Goal: Use online tool/utility: Utilize a website feature to perform a specific function

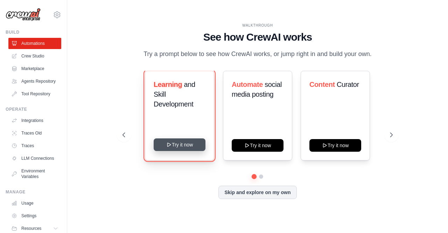
click at [183, 147] on button "Try it now" at bounding box center [180, 144] width 52 height 13
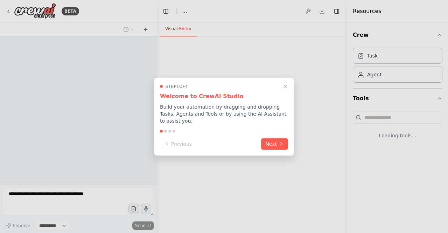
select select "****"
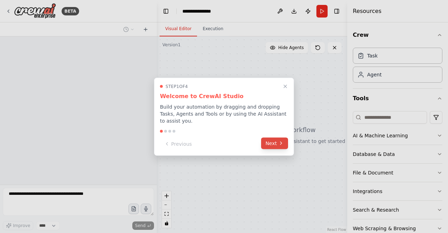
click at [279, 141] on icon at bounding box center [281, 143] width 6 height 6
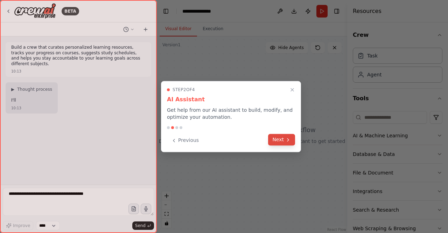
click at [279, 141] on button "Next" at bounding box center [281, 140] width 27 height 12
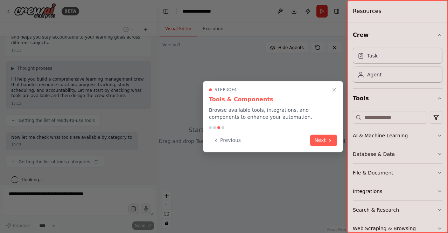
scroll to position [27, 0]
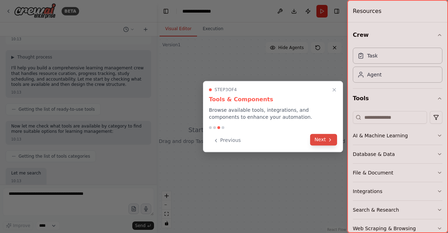
click at [326, 139] on button "Next" at bounding box center [323, 140] width 27 height 12
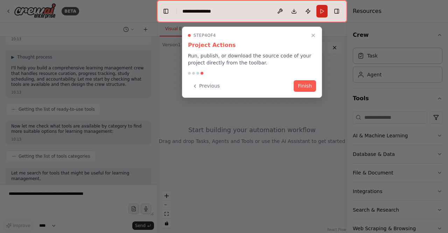
scroll to position [73, 0]
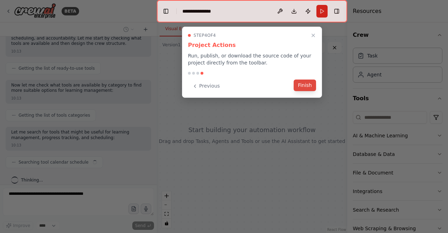
click at [300, 86] on button "Finish" at bounding box center [305, 85] width 22 height 12
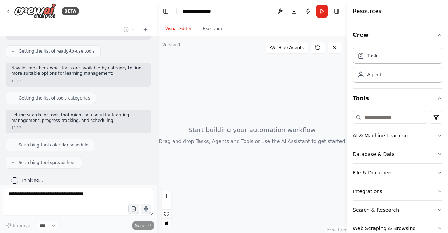
scroll to position [132, 0]
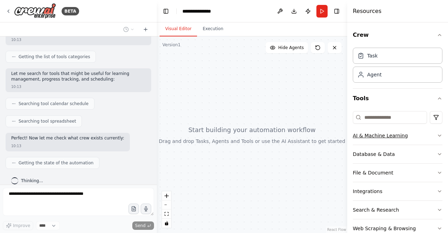
click at [437, 137] on icon "button" at bounding box center [440, 136] width 6 height 6
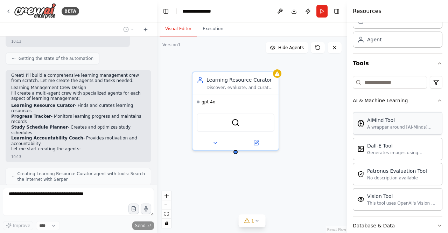
scroll to position [254, 0]
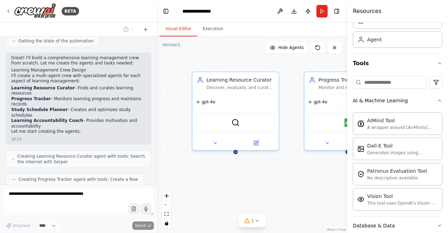
click at [438, 101] on div "Crew Task Agent Tools AI & Machine Learning AIMind Tool A wrapper around [AI-Mi…" at bounding box center [397, 127] width 101 height 210
click at [437, 100] on icon "button" at bounding box center [440, 101] width 6 height 6
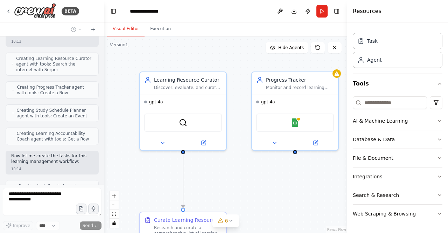
scroll to position [428, 0]
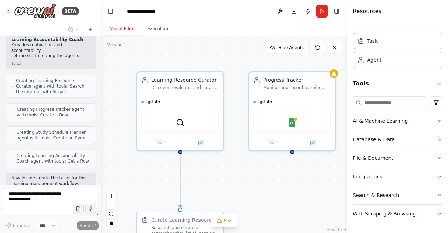
drag, startPoint x: 156, startPoint y: 131, endPoint x: 102, endPoint y: 130, distance: 54.6
click at [102, 130] on div "BETA Build a crew that curates personalized learning resources, tracks your pro…" at bounding box center [224, 116] width 448 height 233
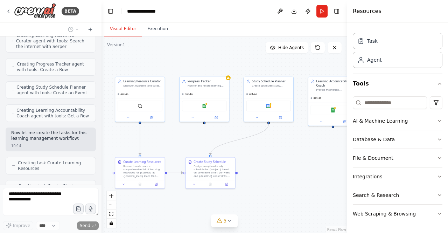
drag, startPoint x: 293, startPoint y: 178, endPoint x: 211, endPoint y: 143, distance: 89.6
click at [211, 143] on div ".deletable-edge-delete-btn { width: 20px; height: 20px; border: 0px solid #ffff…" at bounding box center [225, 134] width 246 height 196
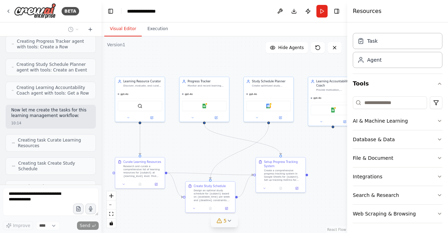
click at [229, 224] on button "5" at bounding box center [224, 220] width 27 height 13
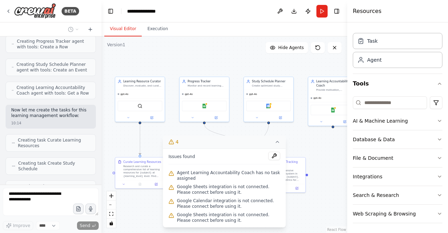
click at [278, 144] on icon at bounding box center [278, 142] width 6 height 6
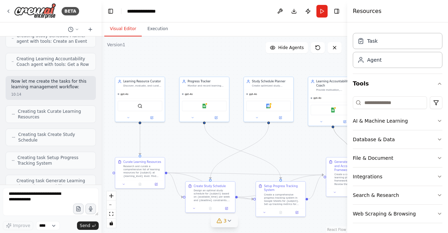
scroll to position [571, 0]
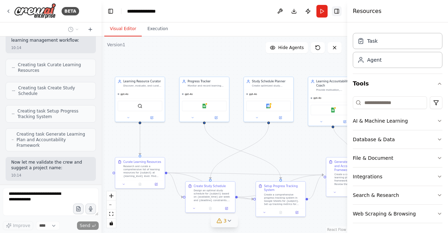
click at [337, 9] on button "Toggle Right Sidebar" at bounding box center [337, 11] width 10 height 10
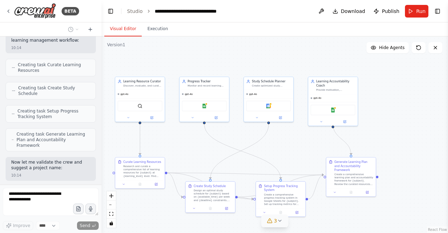
scroll to position [594, 0]
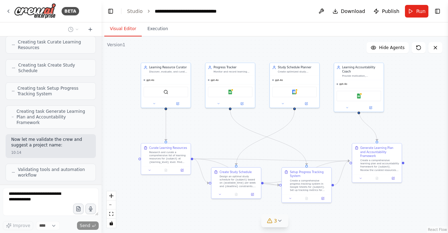
drag, startPoint x: 370, startPoint y: 90, endPoint x: 396, endPoint y: 76, distance: 29.5
click at [396, 76] on div ".deletable-edge-delete-btn { width: 20px; height: 20px; border: 0px solid #ffff…" at bounding box center [275, 134] width 347 height 196
click at [396, 48] on span "Hide Agents" at bounding box center [392, 48] width 26 height 6
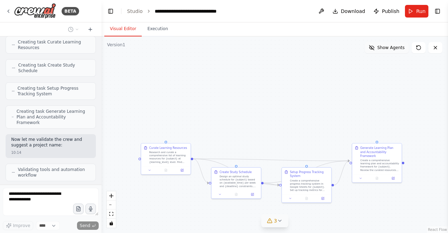
click at [396, 48] on span "Show Agents" at bounding box center [390, 48] width 27 height 6
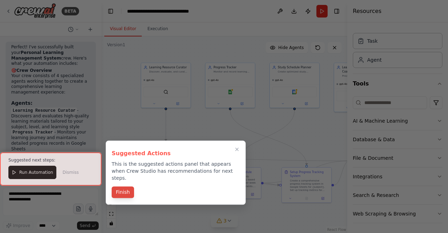
click at [124, 187] on button "Finish" at bounding box center [123, 192] width 22 height 12
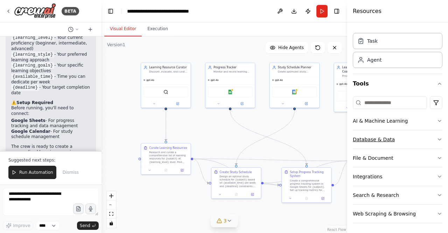
scroll to position [1041, 0]
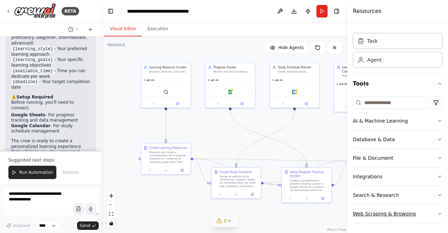
click at [424, 206] on button "Web Scraping & Browsing" at bounding box center [398, 214] width 90 height 18
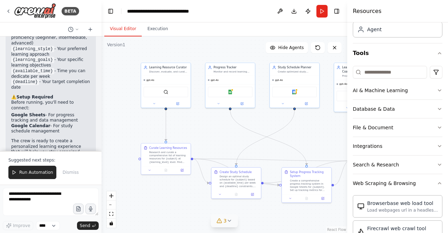
scroll to position [45, 0]
click at [404, 183] on div "Web Scraping & Browsing" at bounding box center [384, 183] width 63 height 7
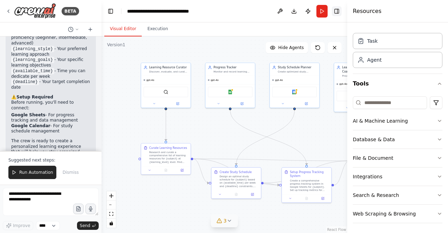
click at [334, 11] on button "Toggle Right Sidebar" at bounding box center [337, 11] width 10 height 10
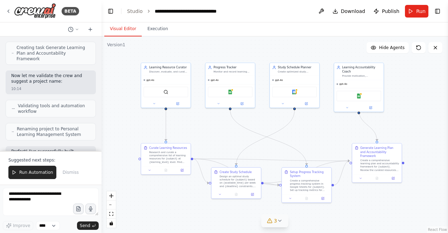
scroll to position [656, 0]
click at [46, 175] on span "Run Automation" at bounding box center [36, 172] width 34 height 6
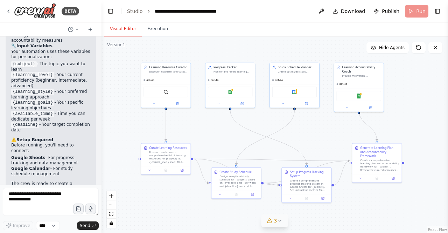
scroll to position [1008, 0]
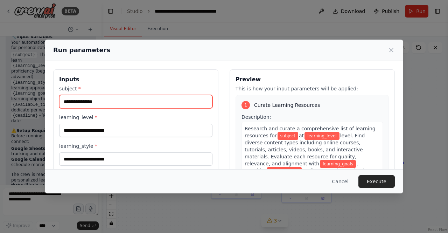
click at [129, 102] on input "subject *" at bounding box center [135, 101] width 153 height 13
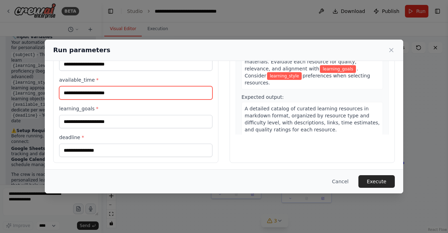
click at [122, 91] on input "available_time *" at bounding box center [135, 92] width 153 height 13
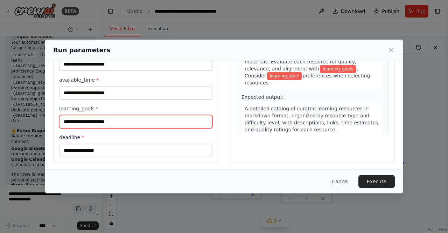
click at [101, 116] on input "learning_goals *" at bounding box center [135, 121] width 153 height 13
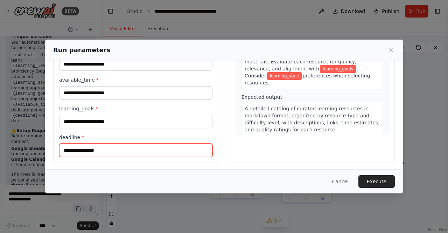
click at [95, 154] on input "deadline *" at bounding box center [135, 150] width 153 height 13
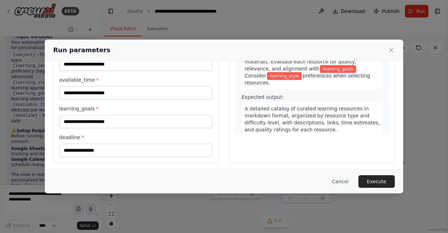
click at [247, 106] on span "A detailed catalog of curated learning resources in markdown format, organized …" at bounding box center [312, 119] width 135 height 27
click at [264, 106] on span "A detailed catalog of curated learning resources in markdown format, organized …" at bounding box center [312, 119] width 135 height 27
click at [251, 94] on span "Expected output:" at bounding box center [263, 97] width 42 height 6
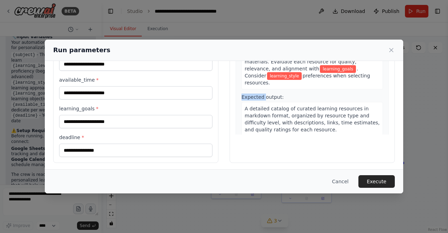
click at [261, 94] on span "Expected output:" at bounding box center [263, 97] width 42 height 6
click at [282, 93] on div "Expected output: A detailed catalog of curated learning resources in markdown f…" at bounding box center [312, 114] width 141 height 43
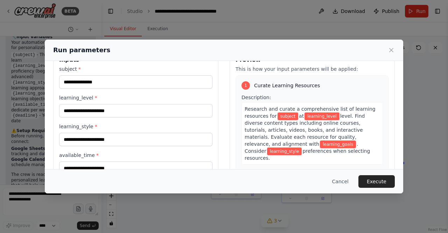
scroll to position [0, 0]
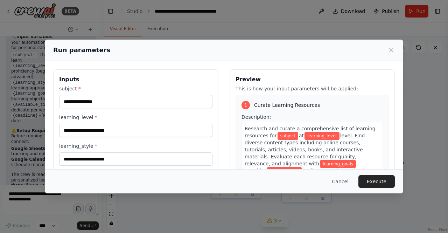
click at [279, 109] on div "1 Curate Learning Resources" at bounding box center [312, 105] width 141 height 8
click at [281, 136] on span "subject" at bounding box center [288, 136] width 21 height 8
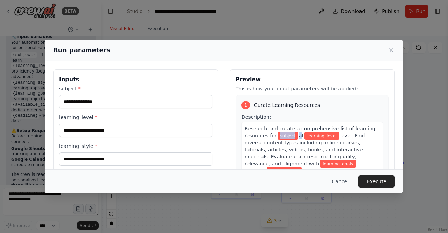
click at [281, 136] on span "subject" at bounding box center [288, 136] width 21 height 8
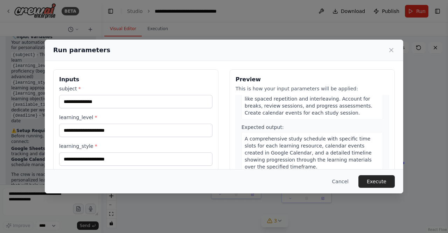
scroll to position [434, 0]
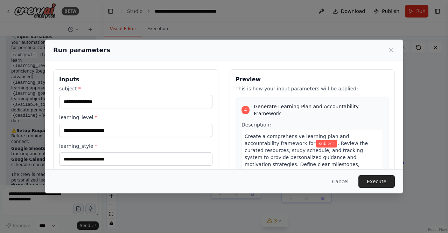
click at [316, 140] on span "subject" at bounding box center [326, 144] width 21 height 8
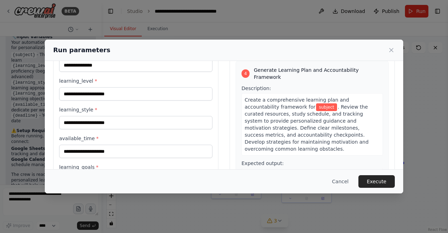
scroll to position [0, 0]
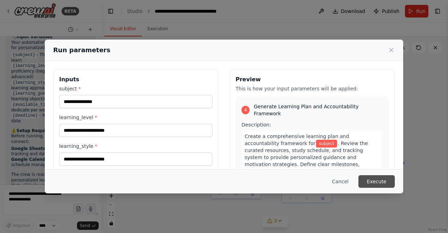
click at [382, 183] on button "Execute" at bounding box center [377, 181] width 36 height 13
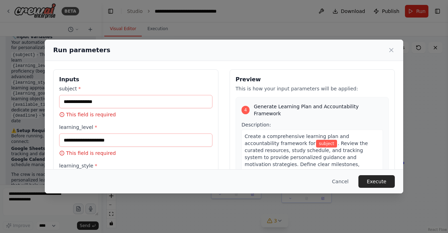
scroll to position [154, 0]
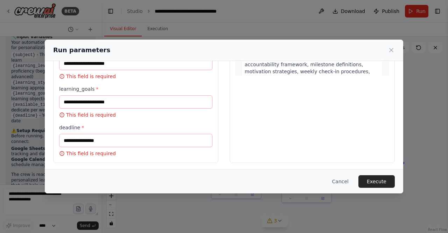
click at [386, 44] on div "Run parameters" at bounding box center [224, 50] width 359 height 21
click at [389, 48] on icon at bounding box center [391, 50] width 7 height 7
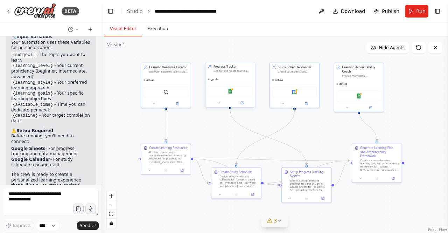
click at [232, 94] on div "Google Sheets" at bounding box center [230, 91] width 45 height 11
click at [217, 105] on button at bounding box center [218, 102] width 23 height 5
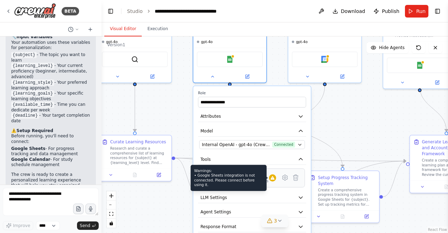
click at [271, 180] on div at bounding box center [272, 177] width 7 height 7
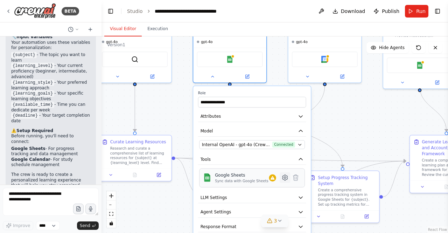
click at [284, 175] on icon at bounding box center [285, 177] width 5 height 5
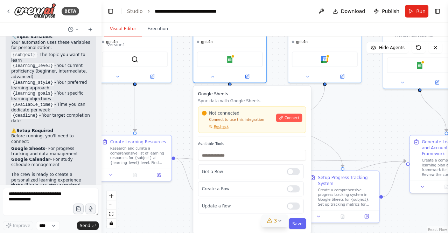
click at [291, 122] on div "Not connected Connect to use this integration Recheck Connect" at bounding box center [252, 119] width 100 height 19
click at [290, 119] on span "Connect" at bounding box center [292, 118] width 15 height 5
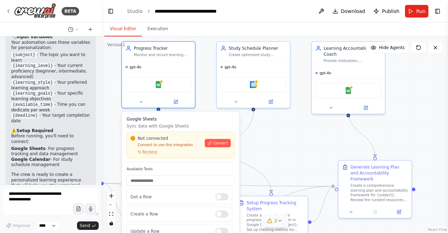
drag, startPoint x: 350, startPoint y: 113, endPoint x: 278, endPoint y: 139, distance: 75.8
click at [278, 139] on div ".deletable-edge-delete-btn { width: 20px; height: 20px; border: 0px solid #ffff…" at bounding box center [275, 134] width 347 height 196
click at [249, 81] on div "Google Calendar" at bounding box center [254, 83] width 66 height 15
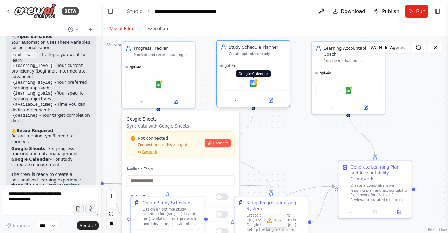
click at [257, 82] on div at bounding box center [257, 80] width 4 height 4
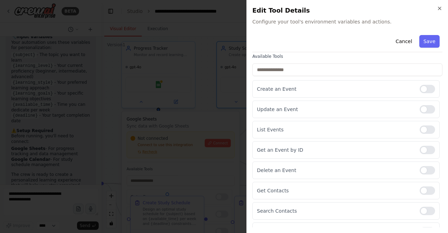
scroll to position [35, 0]
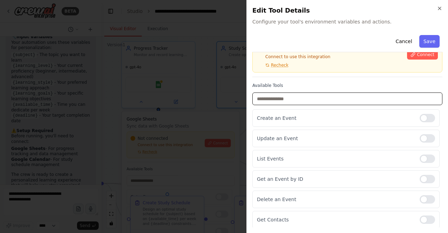
click at [334, 92] on input "text" at bounding box center [347, 98] width 190 height 13
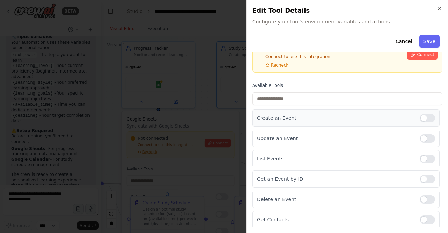
click at [334, 112] on div "Create an Event" at bounding box center [345, 118] width 187 height 18
click at [193, 108] on div at bounding box center [224, 116] width 448 height 233
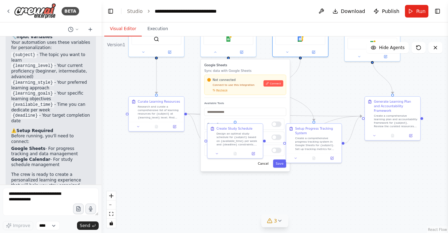
drag, startPoint x: 270, startPoint y: 128, endPoint x: 326, endPoint y: 79, distance: 74.5
click at [326, 79] on div ".deletable-edge-delete-btn { width: 20px; height: 20px; border: 0px solid #ffff…" at bounding box center [275, 134] width 347 height 196
click at [277, 162] on button "Save" at bounding box center [279, 163] width 13 height 8
click at [235, 140] on div "Design an optimal study schedule for {subject} based on {available_time} per we…" at bounding box center [238, 138] width 44 height 14
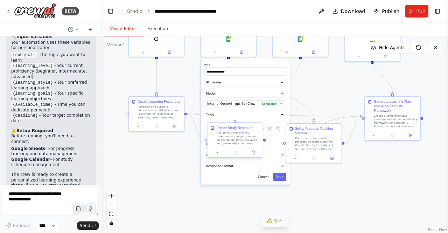
click at [235, 140] on div "Design an optimal study schedule for {subject} based on {available_time} per we…" at bounding box center [238, 138] width 44 height 14
click at [282, 175] on button "Save" at bounding box center [279, 177] width 13 height 8
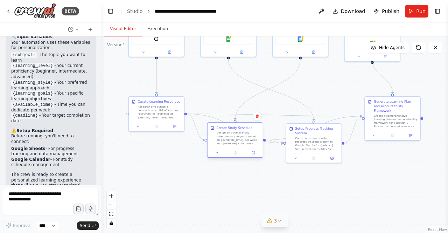
click at [243, 140] on div "Design an optimal study schedule for {subject} based on {available_time} per we…" at bounding box center [238, 138] width 44 height 14
click at [243, 140] on div "Design an optimal study schedule for {subject} based on {available_time} per we…" at bounding box center [241, 138] width 44 height 14
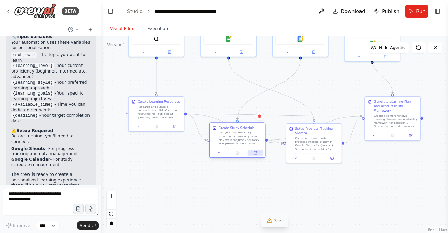
click at [256, 153] on icon at bounding box center [255, 152] width 3 height 3
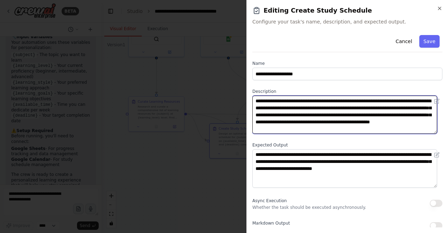
click at [291, 117] on textarea "**********" at bounding box center [344, 115] width 185 height 38
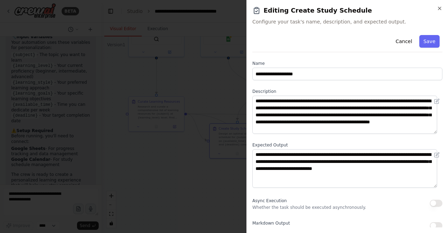
click at [296, 140] on div "**********" at bounding box center [347, 153] width 190 height 242
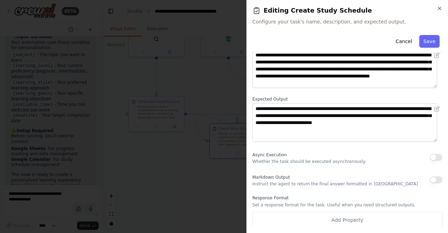
click at [190, 161] on div at bounding box center [224, 116] width 448 height 233
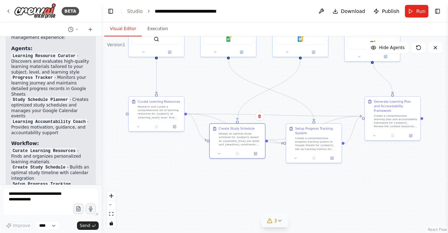
scroll to position [798, 0]
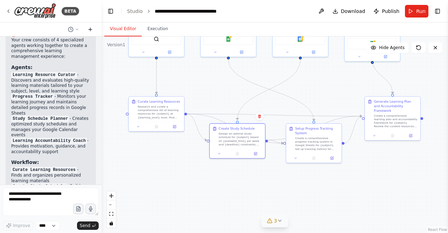
click at [89, 30] on icon at bounding box center [91, 30] width 6 height 6
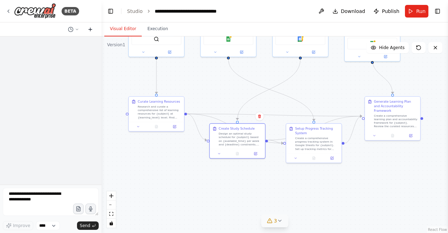
scroll to position [0, 0]
click at [43, 192] on textarea at bounding box center [51, 202] width 96 height 28
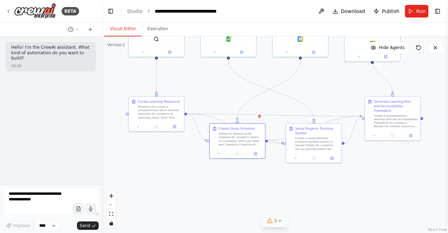
click at [421, 47] on icon at bounding box center [419, 48] width 6 height 6
click at [305, 101] on div ".deletable-edge-delete-btn { width: 20px; height: 20px; border: 0px solid #ffff…" at bounding box center [275, 134] width 347 height 196
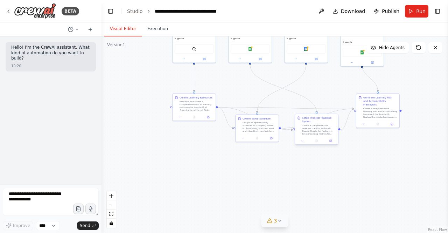
drag, startPoint x: 330, startPoint y: 78, endPoint x: 326, endPoint y: 126, distance: 48.1
click at [326, 126] on div ".deletable-edge-delete-btn { width: 20px; height: 20px; border: 0px solid #ffff…" at bounding box center [275, 134] width 347 height 196
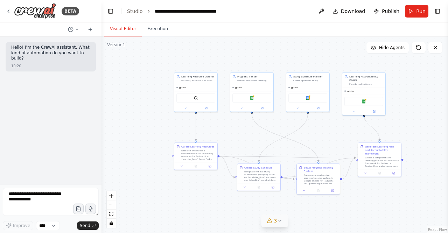
drag, startPoint x: 328, startPoint y: 80, endPoint x: 330, endPoint y: 129, distance: 49.1
click at [330, 129] on div ".deletable-edge-delete-btn { width: 20px; height: 20px; border: 0px solid #ffff…" at bounding box center [275, 134] width 347 height 196
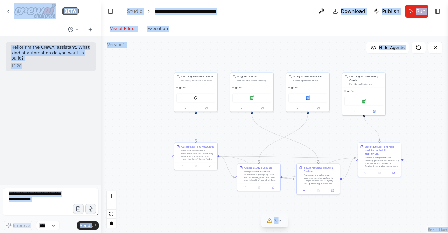
click at [328, 127] on div ".deletable-edge-delete-btn { width: 20px; height: 20px; border: 0px solid #ffff…" at bounding box center [275, 134] width 347 height 196
click at [188, 82] on div "Learning Resource Curator Discover, evaluate, and curate high-quality learning …" at bounding box center [195, 77] width 43 height 11
click at [213, 63] on icon at bounding box center [211, 65] width 3 height 4
click at [194, 65] on button "Confirm" at bounding box center [192, 65] width 25 height 8
click at [261, 84] on div "gpt-4o" at bounding box center [251, 86] width 43 height 7
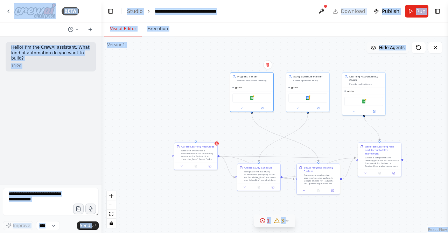
click at [401, 50] on span "Hide Agents" at bounding box center [392, 48] width 26 height 6
click at [401, 50] on span "Show Agents" at bounding box center [390, 48] width 27 height 6
click at [401, 50] on span "Hide Agents" at bounding box center [392, 48] width 26 height 6
click at [401, 50] on span "Show Agents" at bounding box center [390, 48] width 27 height 6
click at [286, 57] on div ".deletable-edge-delete-btn { width: 20px; height: 20px; border: 0px solid #ffff…" at bounding box center [275, 134] width 347 height 196
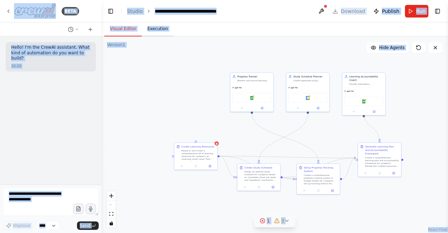
click at [153, 30] on button "Execution" at bounding box center [158, 29] width 32 height 15
click at [126, 32] on button "Visual Editor" at bounding box center [122, 29] width 37 height 15
click at [125, 34] on button "Visual Editor" at bounding box center [122, 29] width 37 height 15
click at [82, 51] on p "Hello! I'm the CrewAI assistant. What kind of automation do you want to build?" at bounding box center [50, 53] width 79 height 16
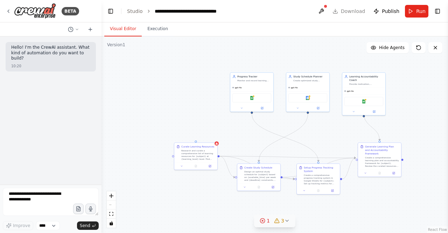
click at [79, 63] on div "10:20" at bounding box center [50, 65] width 79 height 5
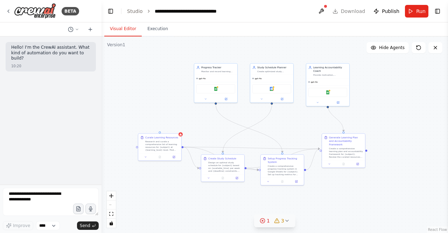
drag, startPoint x: 197, startPoint y: 63, endPoint x: 161, endPoint y: 60, distance: 35.5
click at [160, 54] on div ".deletable-edge-delete-btn { width: 20px; height: 20px; border: 0px solid #ffff…" at bounding box center [275, 134] width 347 height 196
click at [287, 222] on icon at bounding box center [287, 221] width 6 height 6
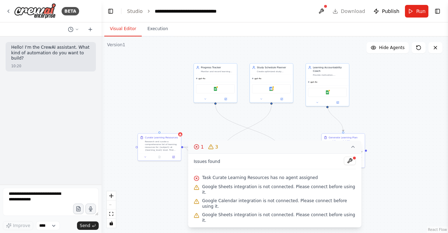
click at [351, 150] on icon at bounding box center [354, 147] width 6 height 6
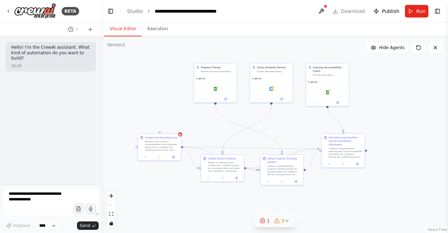
click at [445, 38] on div ".deletable-edge-delete-btn { width: 20px; height: 20px; border: 0px solid #ffff…" at bounding box center [275, 134] width 347 height 196
click at [433, 50] on icon at bounding box center [436, 48] width 6 height 6
click at [438, 49] on icon at bounding box center [436, 48] width 6 height 6
click at [54, 196] on textarea at bounding box center [51, 202] width 96 height 28
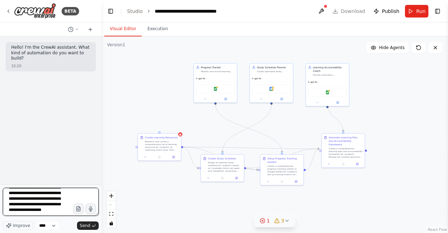
scroll to position [84, 0]
type textarea "**********"
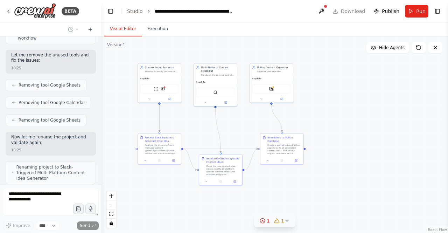
scroll to position [936, 0]
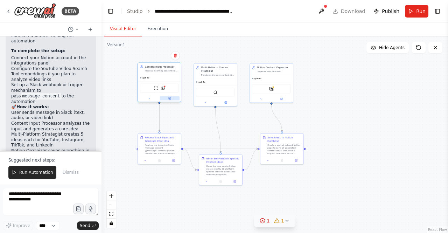
click at [165, 99] on button at bounding box center [170, 98] width 20 height 4
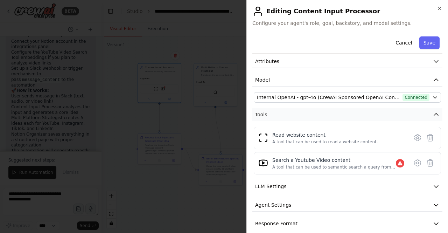
scroll to position [36, 0]
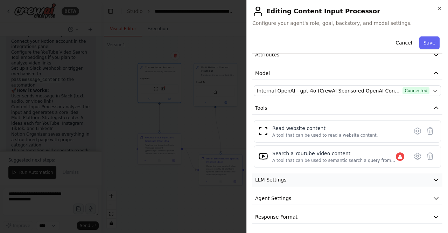
click at [344, 178] on button "LLM Settings" at bounding box center [347, 179] width 190 height 13
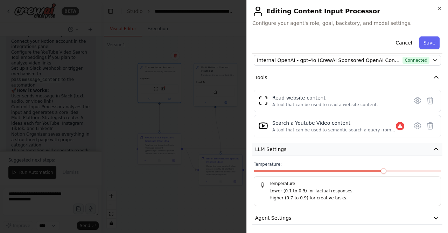
scroll to position [86, 0]
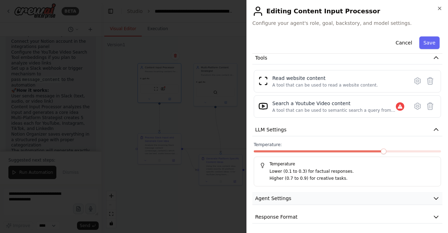
click at [337, 194] on button "Agent Settings" at bounding box center [347, 198] width 190 height 13
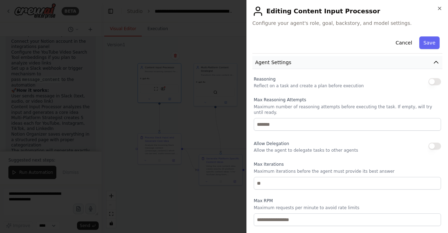
scroll to position [274, 0]
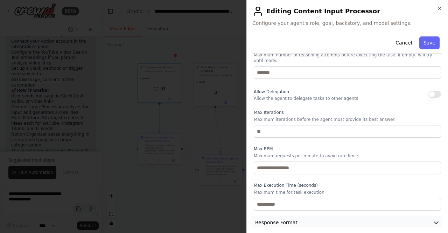
click at [328, 216] on button "Response Format" at bounding box center [347, 222] width 190 height 13
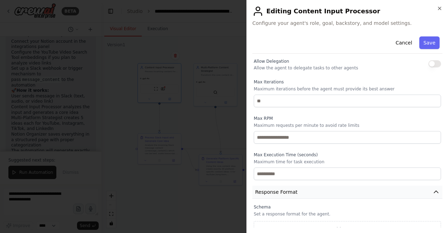
scroll to position [304, 0]
click at [328, 221] on button "Add Property" at bounding box center [347, 229] width 187 height 16
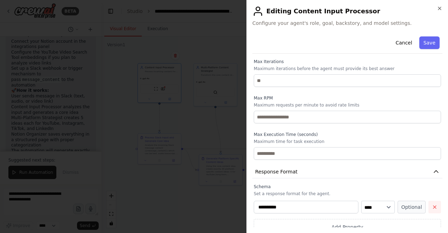
click at [434, 206] on icon "button" at bounding box center [435, 207] width 3 height 3
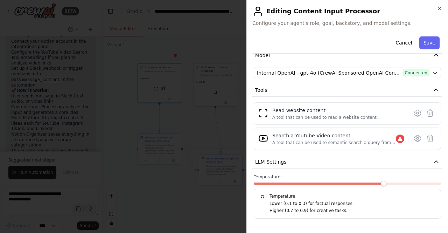
scroll to position [0, 0]
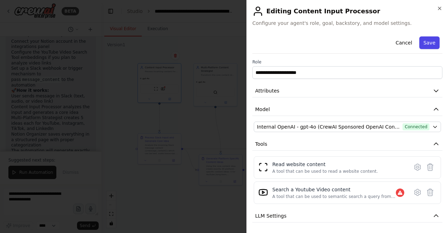
click at [431, 39] on button "Save" at bounding box center [430, 42] width 20 height 13
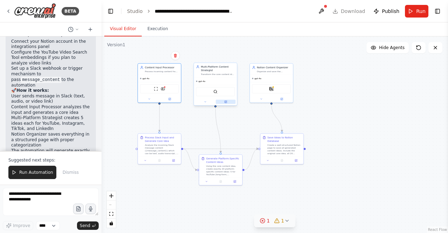
click at [227, 102] on icon at bounding box center [226, 102] width 2 height 2
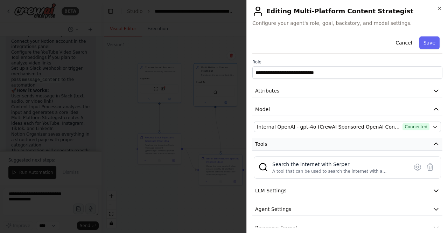
scroll to position [11, 0]
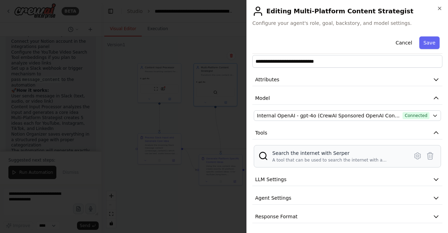
click at [279, 155] on div "Search the internet with Serper" at bounding box center [338, 153] width 132 height 7
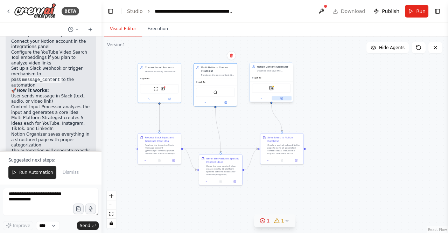
click at [282, 100] on button at bounding box center [282, 98] width 20 height 4
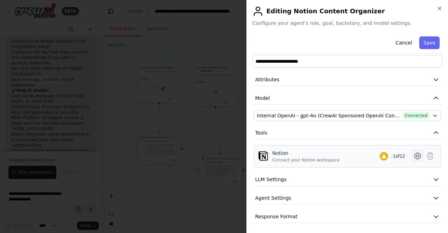
click at [414, 156] on icon at bounding box center [418, 156] width 8 height 8
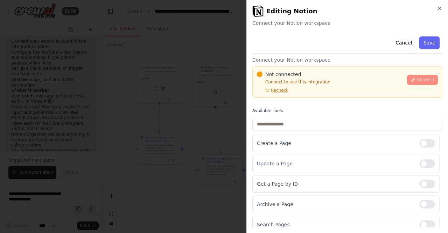
click at [418, 78] on span "Connect" at bounding box center [426, 80] width 18 height 6
click at [309, 61] on p "Connect your Notion workspace" at bounding box center [347, 59] width 190 height 7
click at [309, 57] on p "Connect your Notion workspace" at bounding box center [347, 59] width 190 height 7
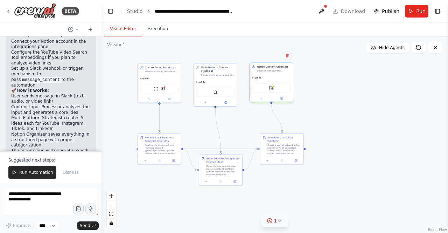
click at [278, 90] on div "Notion" at bounding box center [271, 88] width 39 height 9
click at [284, 101] on div at bounding box center [271, 98] width 43 height 7
click at [283, 100] on button at bounding box center [282, 98] width 20 height 4
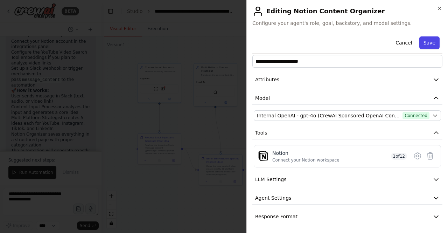
click at [430, 41] on button "Save" at bounding box center [430, 42] width 20 height 13
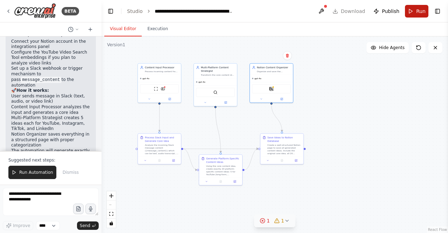
click at [412, 12] on button "Run" at bounding box center [416, 11] width 23 height 13
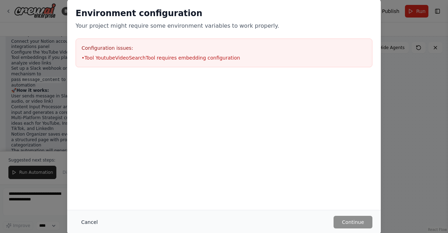
click at [86, 223] on button "Cancel" at bounding box center [90, 222] width 28 height 13
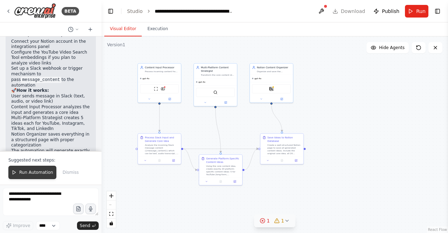
click at [39, 168] on button "Run Automation" at bounding box center [32, 172] width 48 height 13
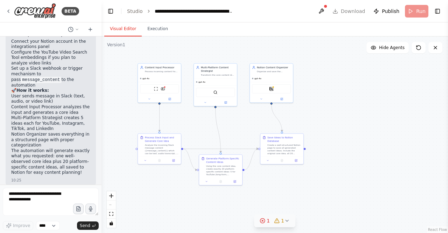
scroll to position [1284, 0]
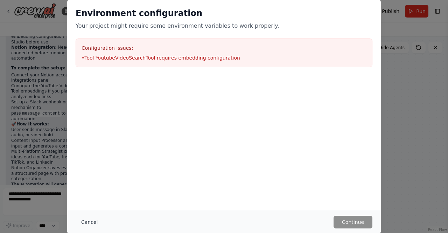
click at [86, 224] on button "Cancel" at bounding box center [90, 222] width 28 height 13
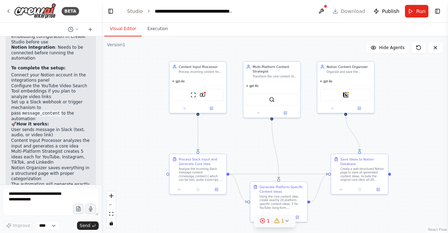
drag, startPoint x: 230, startPoint y: 108, endPoint x: 297, endPoint y: 125, distance: 68.6
click at [297, 125] on div ".deletable-edge-delete-btn { width: 20px; height: 20px; border: 0px solid #ffff…" at bounding box center [275, 134] width 347 height 196
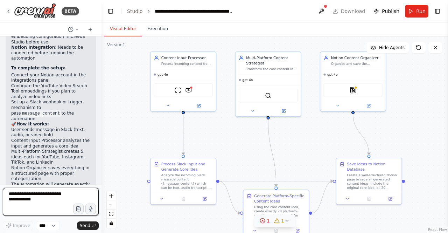
click at [44, 199] on textarea at bounding box center [51, 202] width 96 height 28
type textarea "*"
click at [437, 8] on button "Toggle Right Sidebar" at bounding box center [438, 11] width 10 height 10
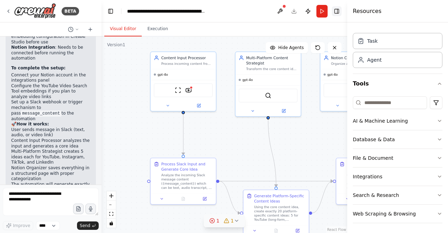
click at [333, 13] on button "Toggle Right Sidebar" at bounding box center [337, 11] width 10 height 10
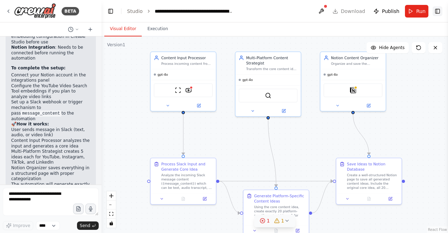
click at [440, 12] on button "Toggle Right Sidebar" at bounding box center [438, 11] width 10 height 10
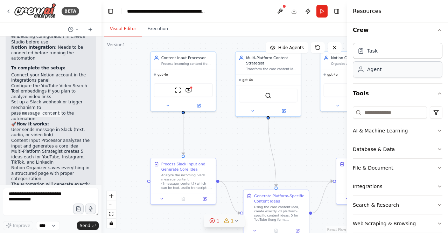
scroll to position [0, 0]
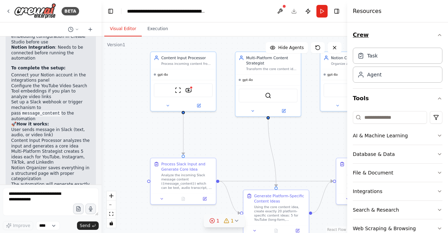
click at [437, 34] on icon "button" at bounding box center [440, 35] width 6 height 6
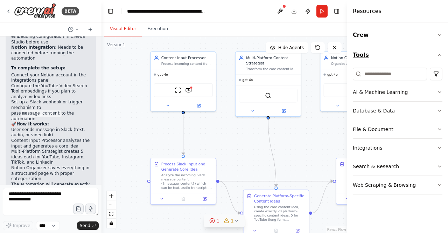
click at [438, 54] on icon "button" at bounding box center [440, 55] width 6 height 6
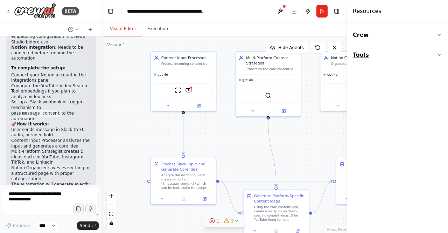
click at [439, 51] on button "Tools" at bounding box center [398, 55] width 90 height 20
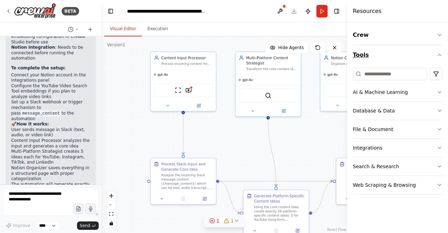
click at [439, 51] on button "Tools" at bounding box center [398, 55] width 90 height 20
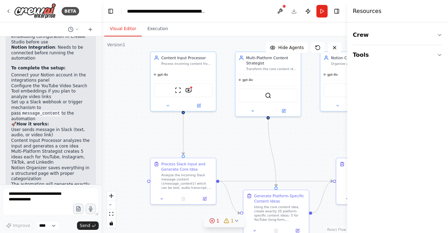
click at [222, 34] on div "Visual Editor Execution" at bounding box center [225, 29] width 246 height 14
click at [223, 42] on div ".deletable-edge-delete-btn { width: 20px; height: 20px; border: 0px solid #ffff…" at bounding box center [225, 134] width 246 height 196
click at [338, 13] on button "Toggle Right Sidebar" at bounding box center [337, 11] width 10 height 10
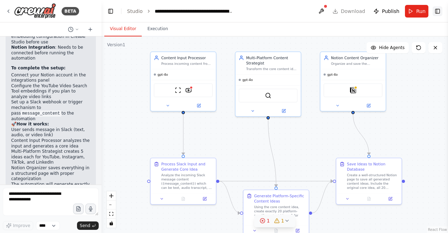
click at [439, 13] on button "Toggle Right Sidebar" at bounding box center [438, 11] width 10 height 10
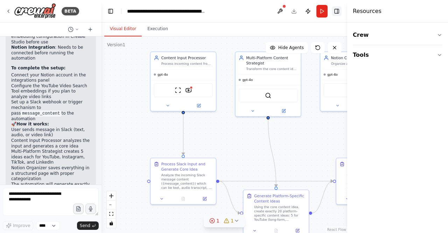
click at [332, 9] on button "Toggle Right Sidebar" at bounding box center [337, 11] width 10 height 10
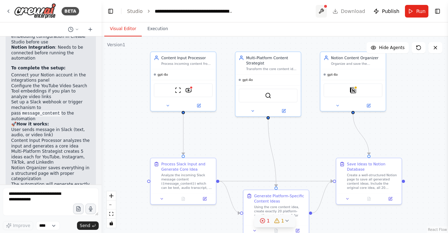
click at [325, 10] on button at bounding box center [321, 11] width 11 height 13
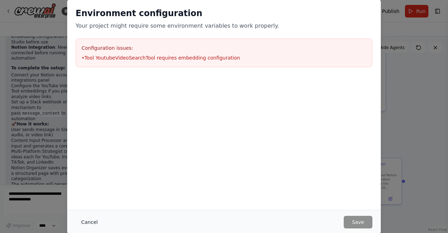
click at [87, 220] on button "Cancel" at bounding box center [90, 222] width 28 height 13
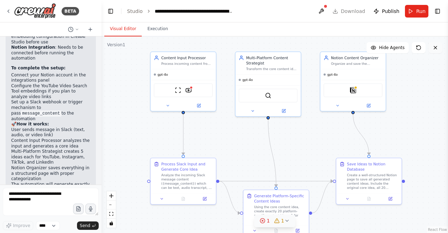
click at [438, 45] on icon at bounding box center [436, 48] width 6 height 6
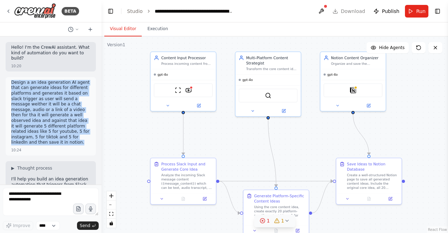
drag, startPoint x: 10, startPoint y: 82, endPoint x: 75, endPoint y: 137, distance: 85.7
click at [79, 144] on div "Design a an idea generation AI agent that can generate ideas for different plat…" at bounding box center [51, 116] width 90 height 78
copy p "Design a an idea generation AI agent that can generate ideas for different plat…"
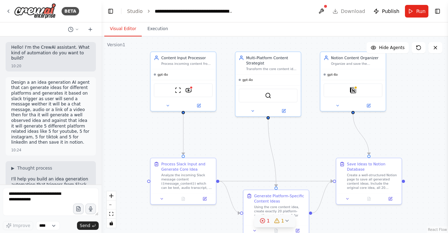
click at [359, 12] on header "**********" at bounding box center [275, 11] width 347 height 22
click at [371, 12] on header "**********" at bounding box center [275, 11] width 347 height 22
click at [434, 49] on icon at bounding box center [436, 48] width 6 height 6
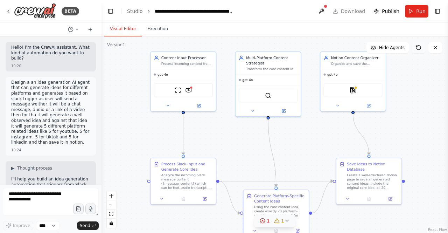
click at [422, 46] on button at bounding box center [419, 47] width 14 height 11
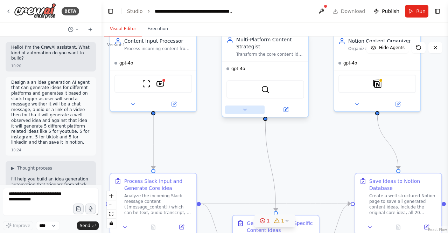
click at [247, 110] on icon at bounding box center [245, 110] width 6 height 6
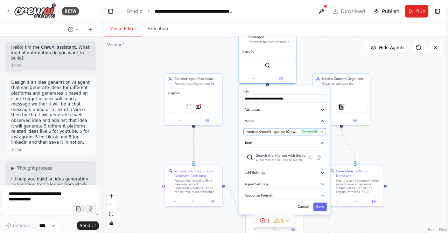
drag, startPoint x: 282, startPoint y: 176, endPoint x: 282, endPoint y: 129, distance: 46.6
click at [282, 129] on span "Internal OpenAI - gpt-4o (CrewAI Sponsored OpenAI Connection)" at bounding box center [272, 131] width 53 height 5
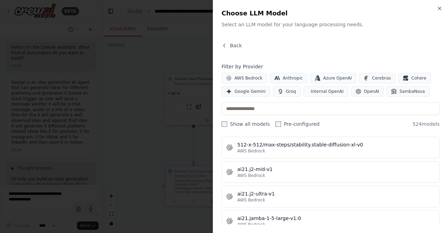
scroll to position [490, 0]
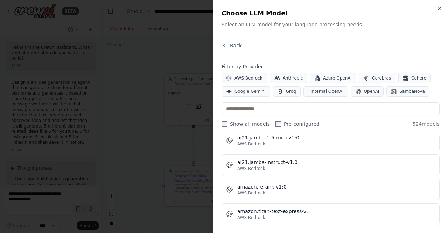
click at [166, 91] on div at bounding box center [224, 116] width 448 height 233
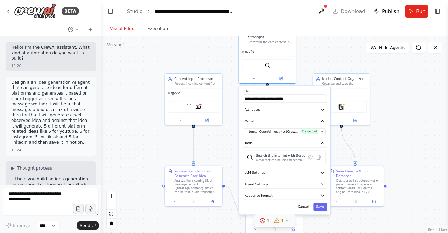
click at [308, 212] on div "**********" at bounding box center [284, 150] width 91 height 129
click at [308, 208] on button "Cancel" at bounding box center [303, 206] width 16 height 8
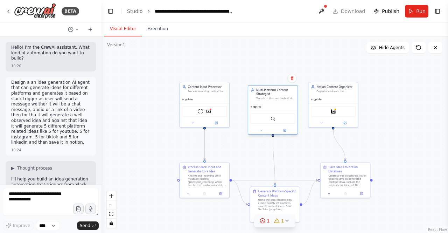
drag, startPoint x: 257, startPoint y: 51, endPoint x: 269, endPoint y: 95, distance: 45.3
click at [263, 95] on div "Multi-Platform Content Strategist" at bounding box center [275, 92] width 39 height 8
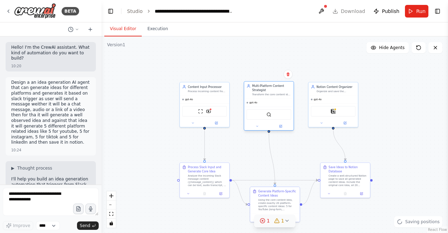
drag, startPoint x: 269, startPoint y: 95, endPoint x: 267, endPoint y: 89, distance: 5.7
click at [267, 89] on div "Multi-Platform Content Strategist" at bounding box center [271, 88] width 39 height 8
click at [401, 103] on div ".deletable-edge-delete-btn { width: 20px; height: 20px; border: 0px solid #ffff…" at bounding box center [275, 134] width 347 height 196
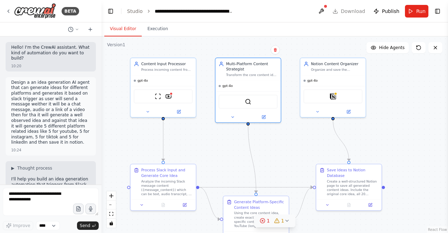
drag, startPoint x: 251, startPoint y: 144, endPoint x: 273, endPoint y: 124, distance: 29.8
click at [273, 124] on div ".deletable-edge-delete-btn { width: 20px; height: 20px; border: 0px solid #ffff…" at bounding box center [275, 134] width 347 height 196
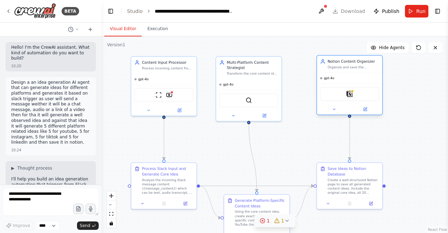
drag, startPoint x: 340, startPoint y: 67, endPoint x: 356, endPoint y: 66, distance: 16.8
click at [356, 66] on div "Organize and save the generated content ideas to Notion in a structured format,…" at bounding box center [353, 67] width 51 height 4
click at [408, 93] on div ".deletable-edge-delete-btn { width: 20px; height: 20px; border: 0px solid #ffff…" at bounding box center [275, 134] width 347 height 196
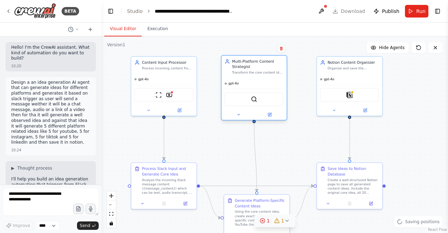
drag, startPoint x: 245, startPoint y: 68, endPoint x: 254, endPoint y: 68, distance: 8.1
click at [254, 68] on div "Multi-Platform Content Strategist" at bounding box center [257, 64] width 51 height 11
click at [255, 68] on div "Multi-Platform Content Strategist" at bounding box center [257, 64] width 51 height 11
click at [399, 97] on div ".deletable-edge-delete-btn { width: 20px; height: 20px; border: 0px solid #ffff…" at bounding box center [275, 134] width 347 height 196
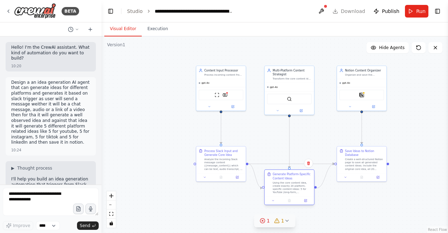
click at [295, 183] on div "Using the core content idea, create exactly 20 platform-specific content ideas:…" at bounding box center [292, 187] width 39 height 13
click at [410, 116] on div ".deletable-edge-delete-btn { width: 20px; height: 20px; border: 0px solid #ffff…" at bounding box center [275, 134] width 347 height 196
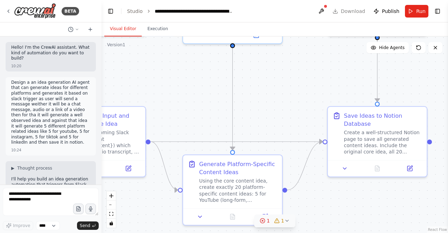
drag, startPoint x: 150, startPoint y: 131, endPoint x: 213, endPoint y: 60, distance: 95.3
click at [213, 60] on div ".deletable-edge-delete-btn { width: 20px; height: 20px; border: 0px solid #ffff…" at bounding box center [275, 134] width 347 height 196
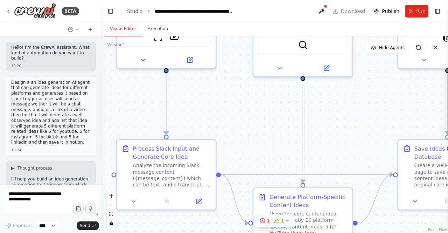
drag, startPoint x: 196, startPoint y: 63, endPoint x: 270, endPoint y: 108, distance: 86.5
click at [270, 108] on div ".deletable-edge-delete-btn { width: 20px; height: 20px; border: 0px solid #ffff…" at bounding box center [275, 134] width 347 height 196
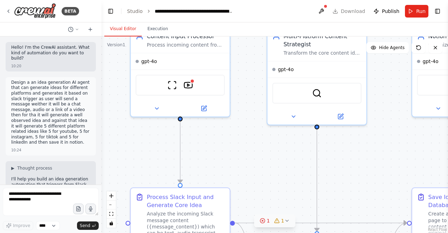
drag, startPoint x: 199, startPoint y: 103, endPoint x: 210, endPoint y: 139, distance: 37.7
click at [210, 140] on div ".deletable-edge-delete-btn { width: 20px; height: 20px; border: 0px solid #ffff…" at bounding box center [275, 134] width 347 height 196
click at [170, 85] on img at bounding box center [172, 84] width 10 height 10
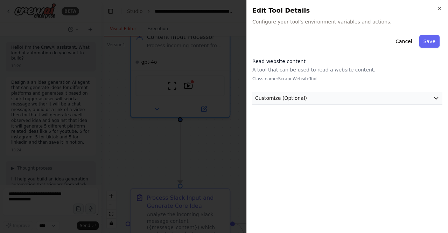
click at [327, 100] on button "Customize (Optional)" at bounding box center [347, 98] width 190 height 13
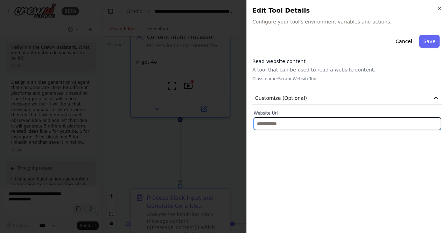
click at [317, 121] on input "text" at bounding box center [347, 123] width 187 height 13
paste input "**********"
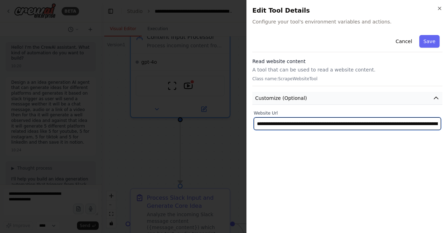
scroll to position [0, 181]
type input "**********"
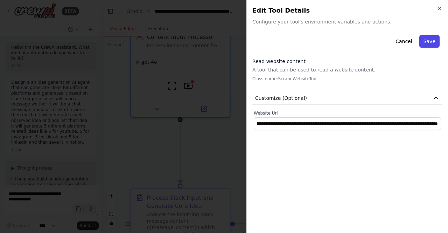
scroll to position [0, 0]
click at [434, 44] on button "Save" at bounding box center [430, 41] width 20 height 13
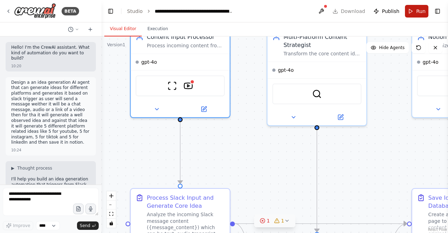
click at [417, 9] on span "Run" at bounding box center [420, 11] width 9 height 7
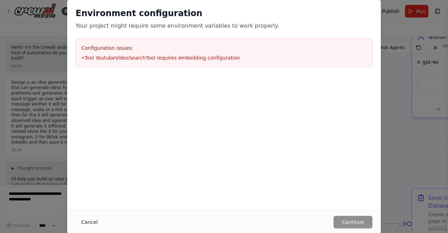
click at [89, 224] on button "Cancel" at bounding box center [90, 222] width 28 height 13
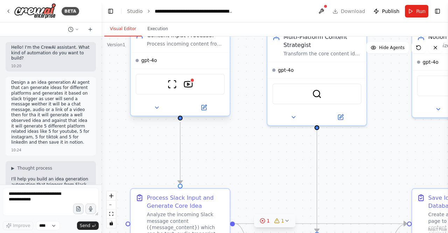
click at [168, 91] on div "ScrapeWebsiteTool YoutubeVideoSearchTool" at bounding box center [180, 84] width 89 height 21
click at [197, 88] on div "ScrapeWebsiteTool YoutubeVideoSearchTool" at bounding box center [180, 84] width 89 height 21
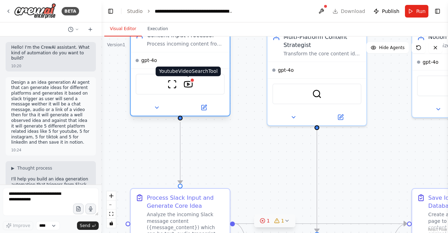
click at [190, 87] on img at bounding box center [188, 84] width 10 height 10
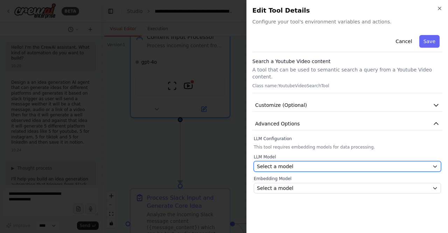
click at [334, 161] on button "Select a model" at bounding box center [347, 166] width 187 height 11
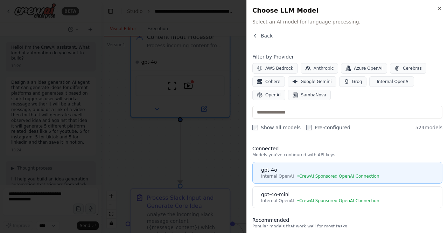
click at [344, 173] on span "• CrewAI Sponsored OpenAI Connection" at bounding box center [338, 176] width 83 height 6
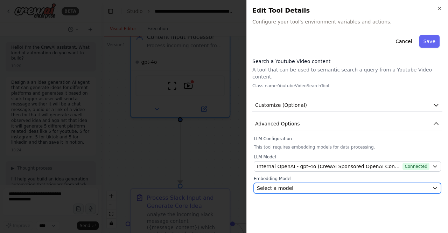
click at [347, 185] on div "Select a model" at bounding box center [343, 188] width 173 height 7
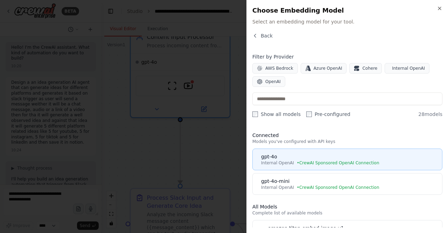
click at [345, 163] on span "• CrewAI Sponsored OpenAI Connection" at bounding box center [338, 163] width 83 height 6
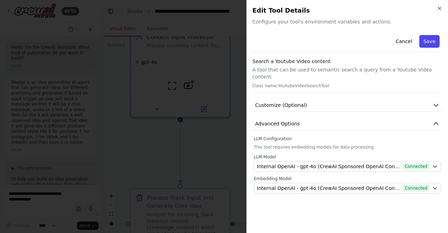
click at [427, 41] on button "Save" at bounding box center [430, 41] width 20 height 13
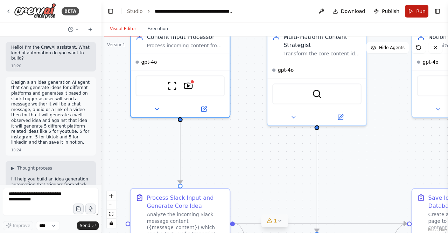
click at [417, 14] on button "Run" at bounding box center [416, 11] width 23 height 13
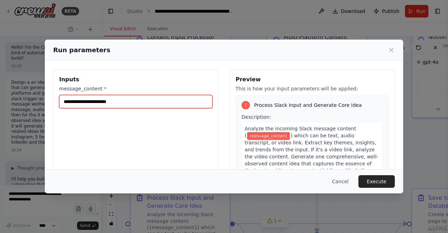
click at [120, 100] on input "message_content *" at bounding box center [135, 101] width 153 height 13
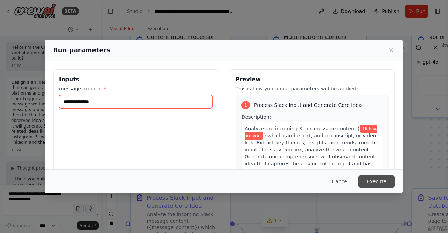
type input "**********"
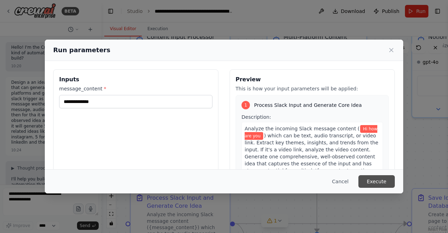
click at [383, 185] on button "Execute" at bounding box center [377, 181] width 36 height 13
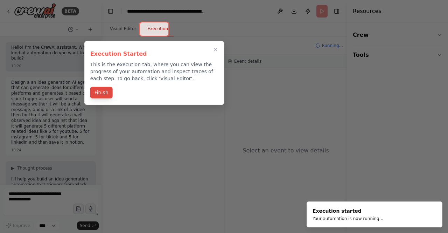
click at [101, 95] on button "Finish" at bounding box center [101, 93] width 22 height 12
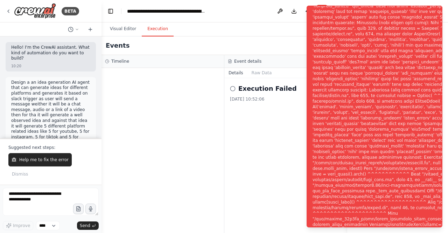
click at [233, 90] on icon at bounding box center [233, 89] width 6 height 6
click at [285, 44] on div "Events" at bounding box center [225, 45] width 246 height 19
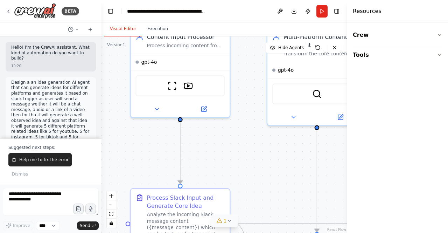
click at [114, 28] on button "Visual Editor" at bounding box center [122, 29] width 37 height 15
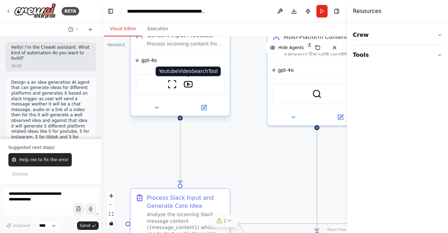
click at [189, 86] on img at bounding box center [188, 84] width 10 height 10
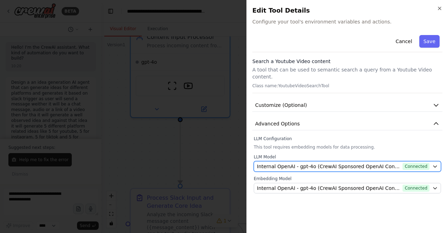
click at [353, 163] on span "Internal OpenAI - gpt-4o (CrewAI Sponsored OpenAI Connection)" at bounding box center [328, 166] width 143 height 7
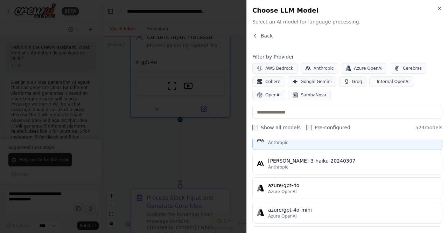
scroll to position [70, 0]
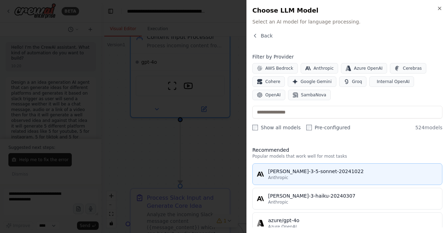
click at [340, 178] on div "Anthropic" at bounding box center [353, 178] width 170 height 6
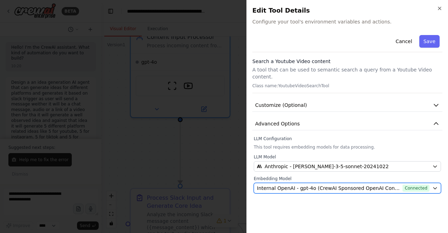
click at [372, 185] on span "Internal OpenAI - gpt-4o (CrewAI Sponsored OpenAI Connection)" at bounding box center [328, 188] width 143 height 7
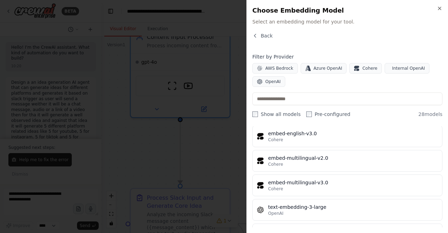
scroll to position [625, 0]
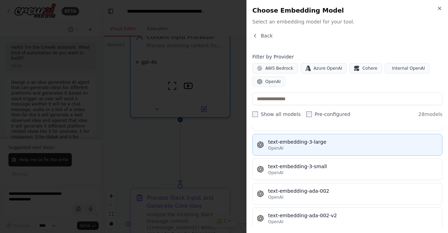
click at [333, 138] on div "text-embedding-3-large" at bounding box center [353, 141] width 170 height 7
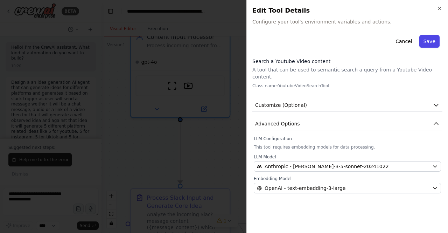
click at [430, 40] on button "Save" at bounding box center [430, 41] width 20 height 13
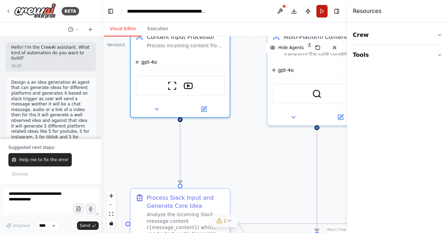
click at [324, 12] on button "Run" at bounding box center [322, 11] width 11 height 13
click at [278, 12] on header "**********" at bounding box center [225, 11] width 246 height 22
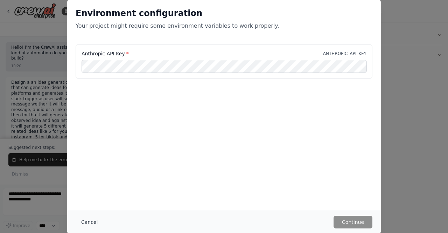
click at [90, 222] on button "Cancel" at bounding box center [90, 222] width 28 height 13
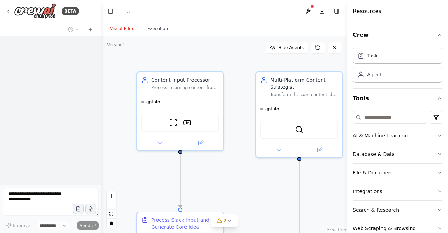
select select "****"
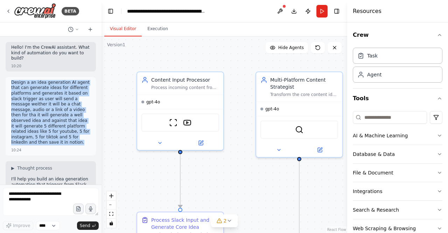
drag, startPoint x: 12, startPoint y: 82, endPoint x: 55, endPoint y: 130, distance: 64.4
click at [85, 140] on div "Design a an idea generation AI agent that can generate ideas for different plat…" at bounding box center [51, 116] width 90 height 78
copy p "Design a an idea generation AI agent that can generate ideas for different plat…"
click at [35, 105] on p "Design a an idea generation AI agent that can generate ideas for different plat…" at bounding box center [50, 112] width 79 height 65
